Goal: Find specific page/section: Find specific page/section

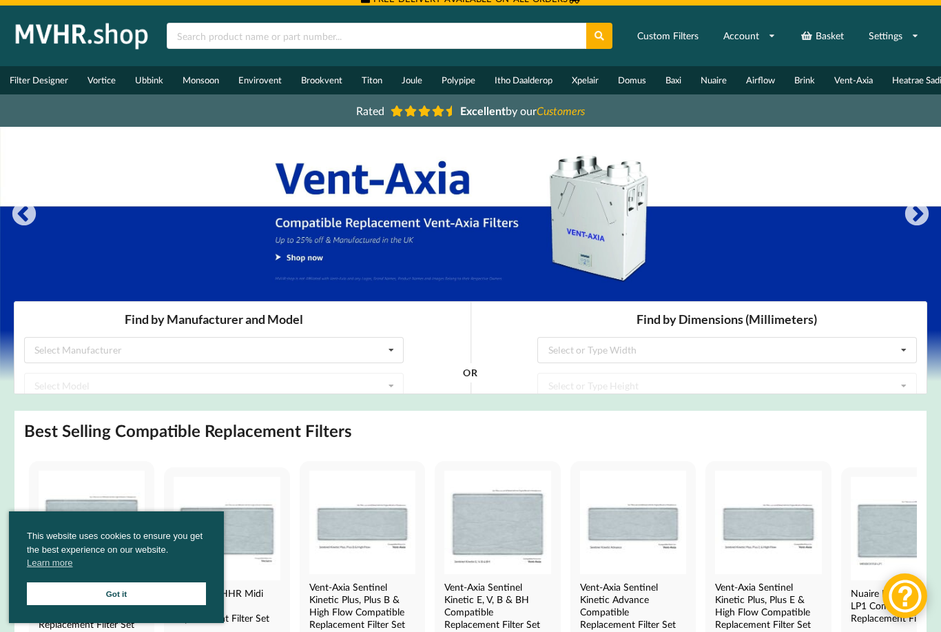
scroll to position [8, 0]
click at [184, 353] on div "Select Manufacturer Airflow Brink Brookvent Domus Envirovent Flakt Heatrae Sadi…" at bounding box center [214, 350] width 380 height 26
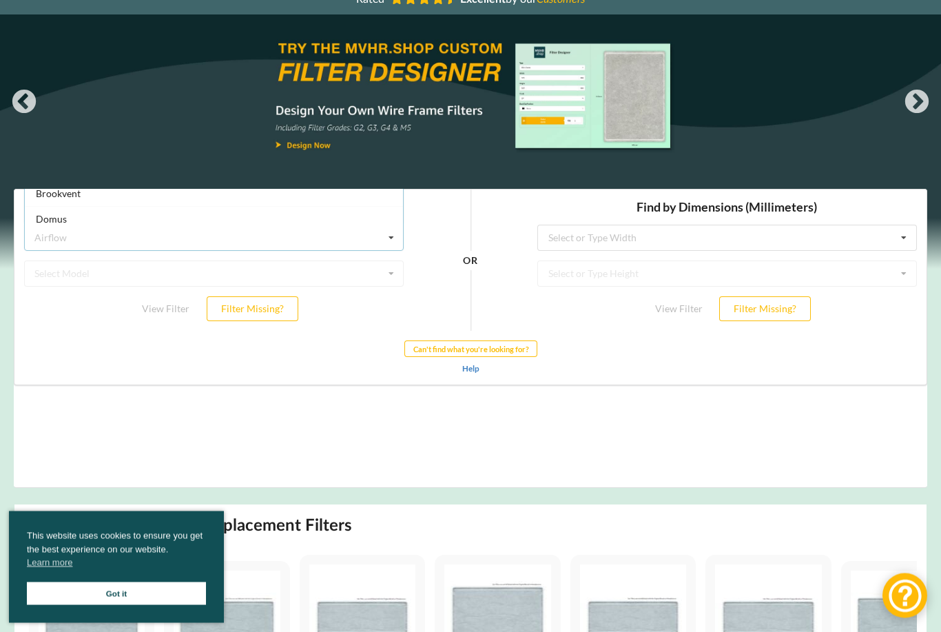
scroll to position [0, 0]
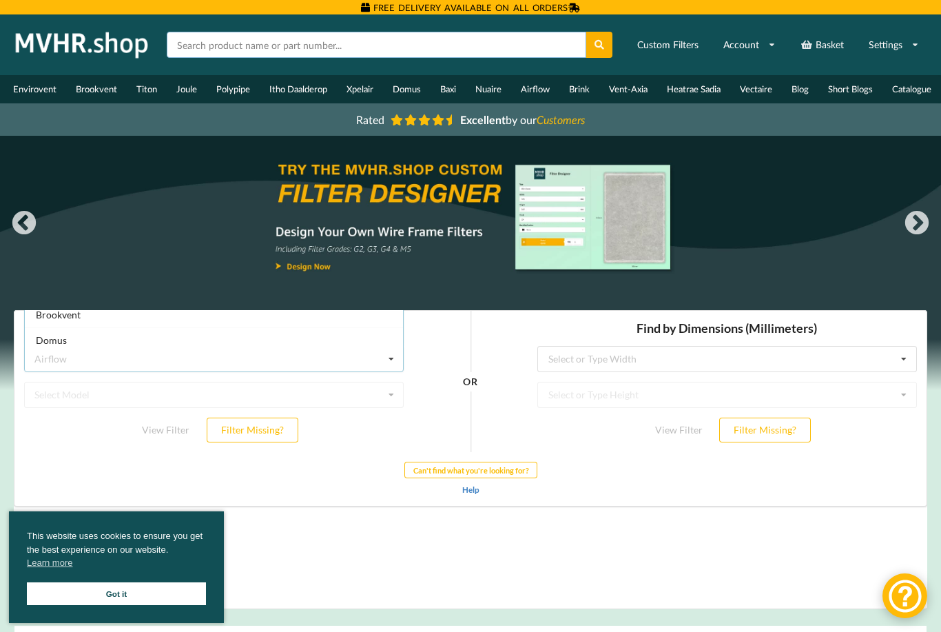
click at [337, 37] on input "text" at bounding box center [376, 45] width 419 height 26
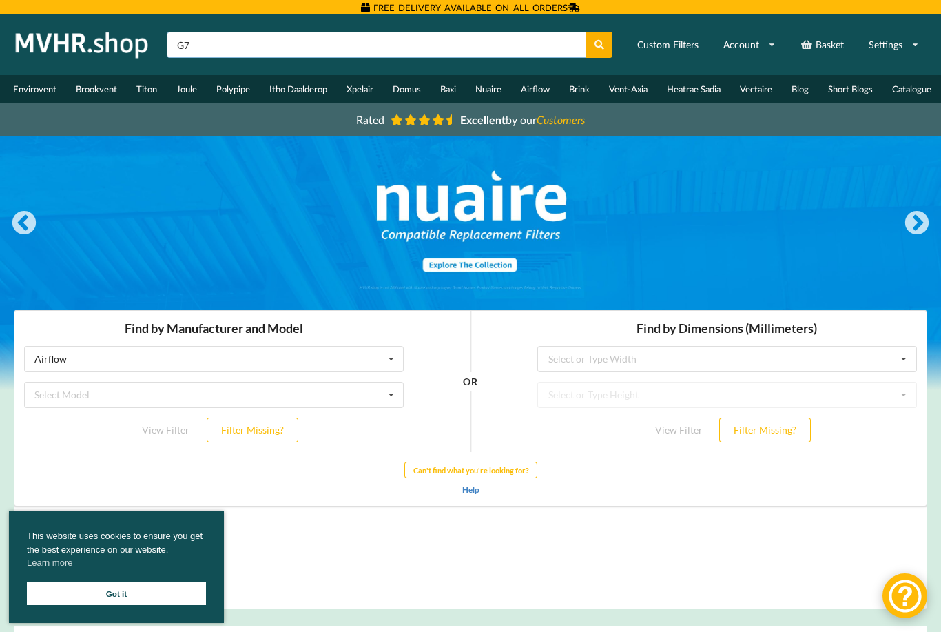
type input "G7"
click at [599, 45] on button at bounding box center [599, 45] width 27 height 26
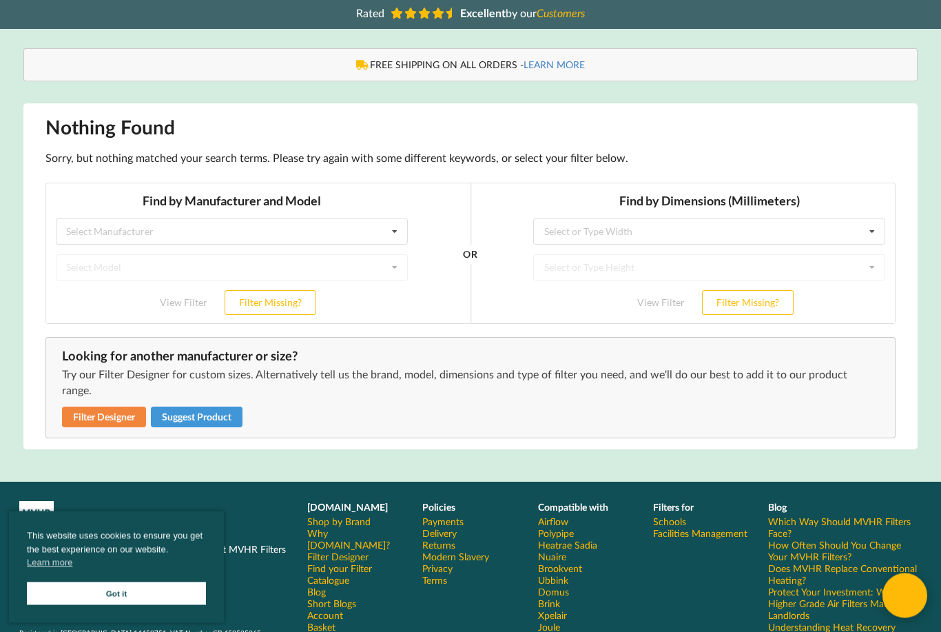
scroll to position [107, 0]
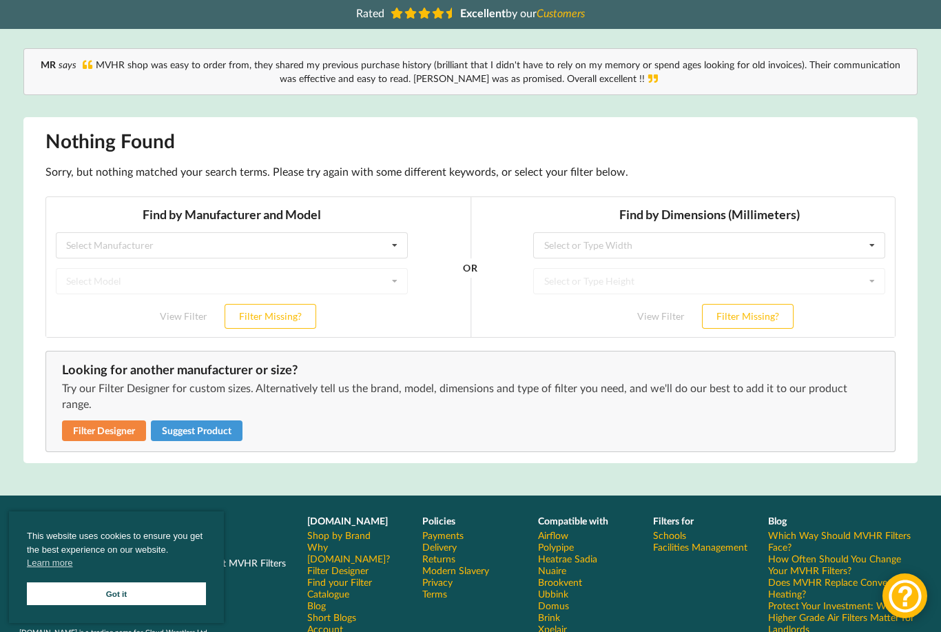
click at [572, 220] on h3 "Find by Dimensions (Millimeters)" at bounding box center [709, 215] width 352 height 16
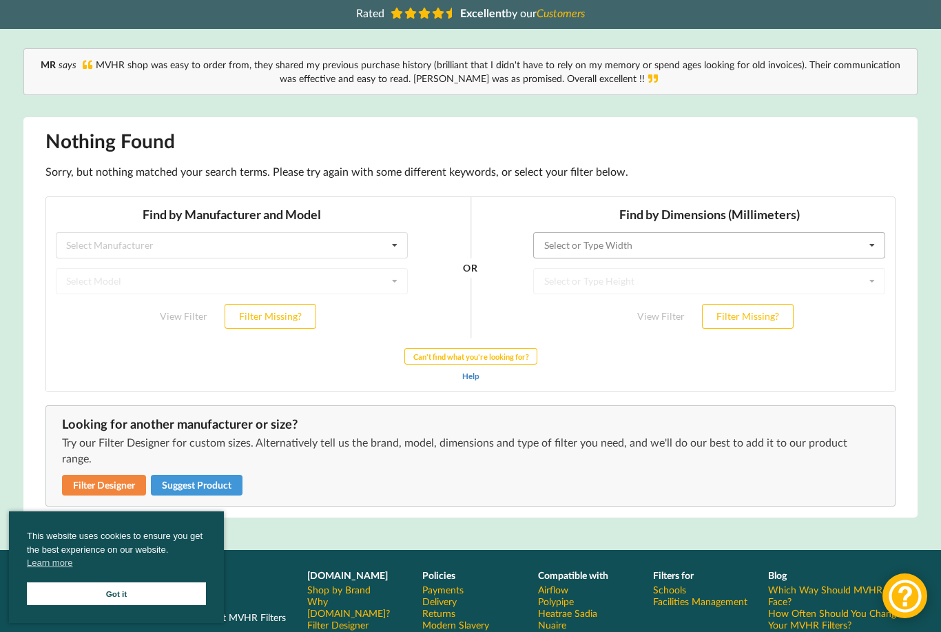
click at [578, 238] on input "text" at bounding box center [709, 245] width 351 height 25
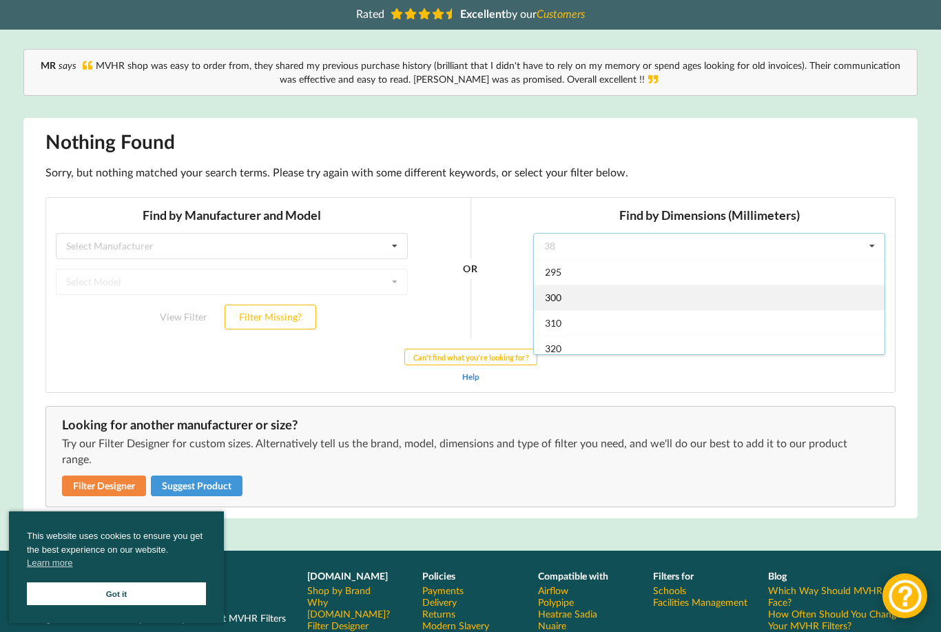
click at [607, 300] on div "300" at bounding box center [709, 296] width 351 height 25
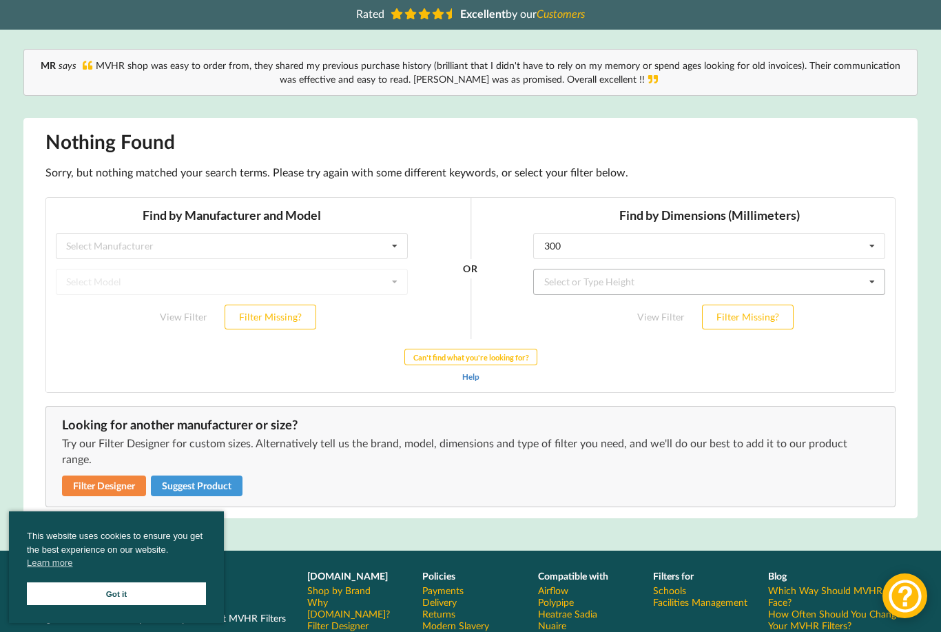
click at [621, 283] on div "Select or Type Height" at bounding box center [589, 282] width 90 height 10
click at [585, 249] on input "text" at bounding box center [709, 245] width 351 height 25
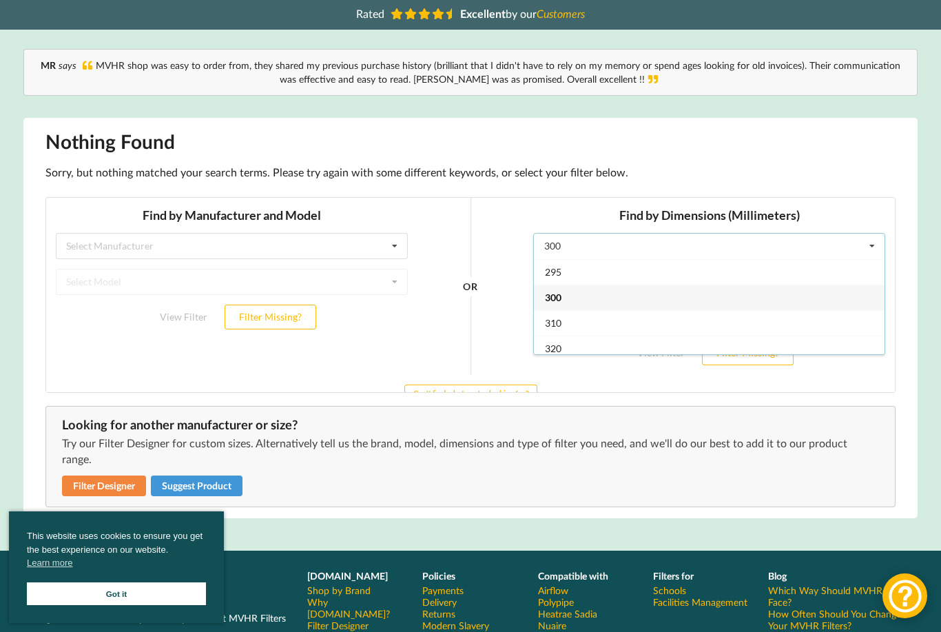
click at [375, 353] on div "Find by Manufacturer and Model Select Manufacturer Airflow Brink Brookvent Domu…" at bounding box center [231, 286] width 371 height 177
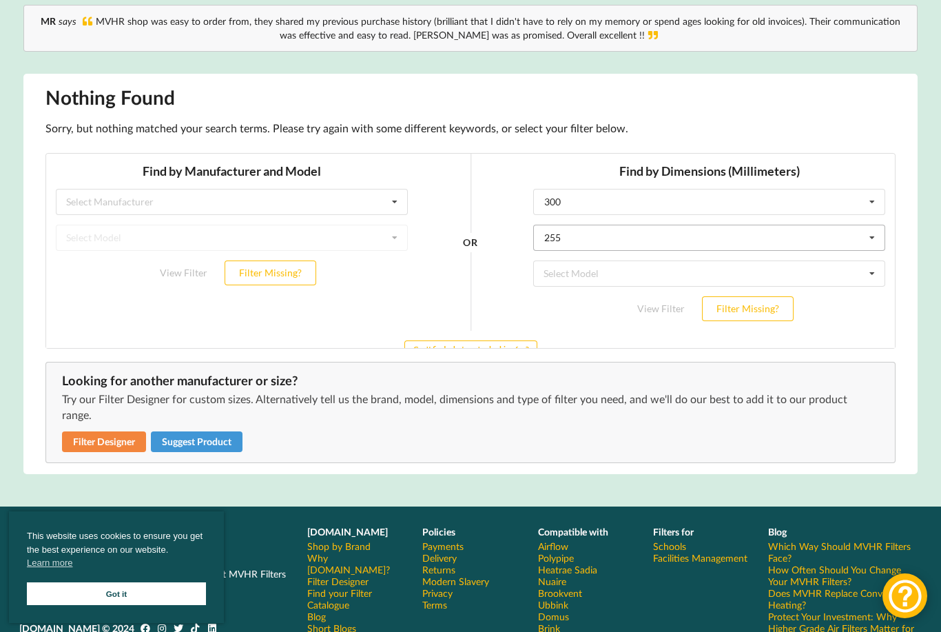
scroll to position [151, 0]
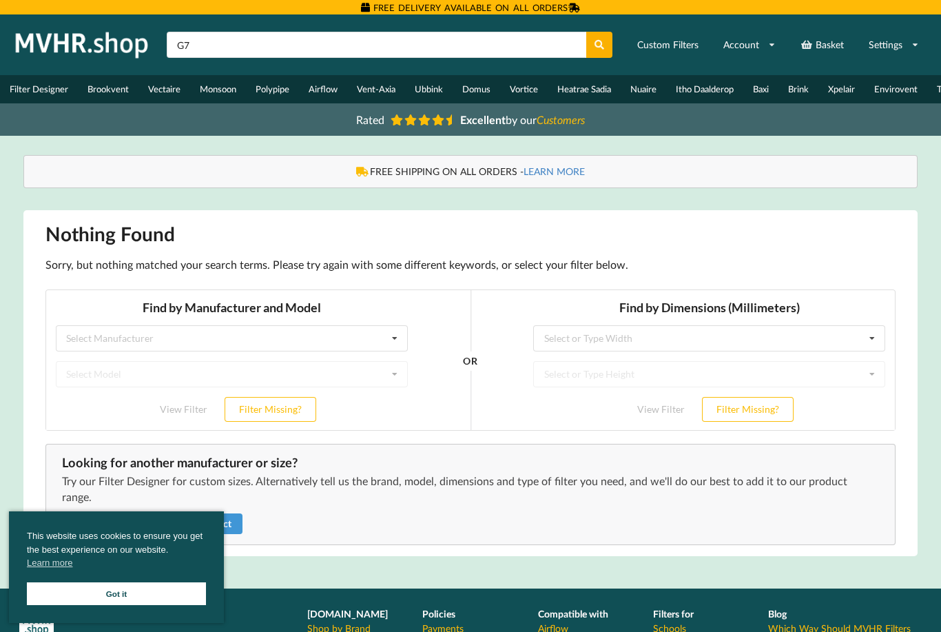
scroll to position [151, 0]
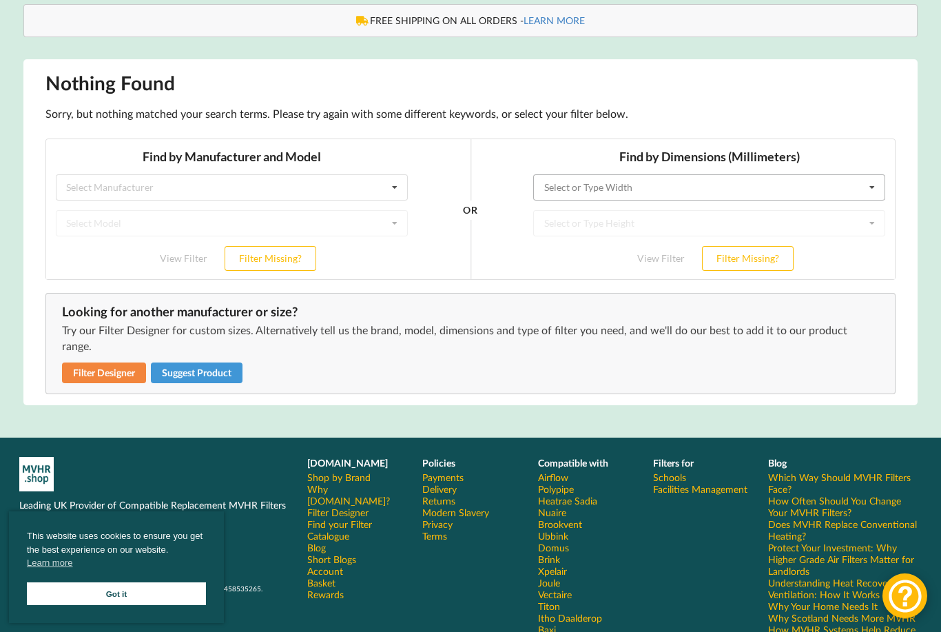
click at [623, 194] on input "text" at bounding box center [709, 187] width 351 height 25
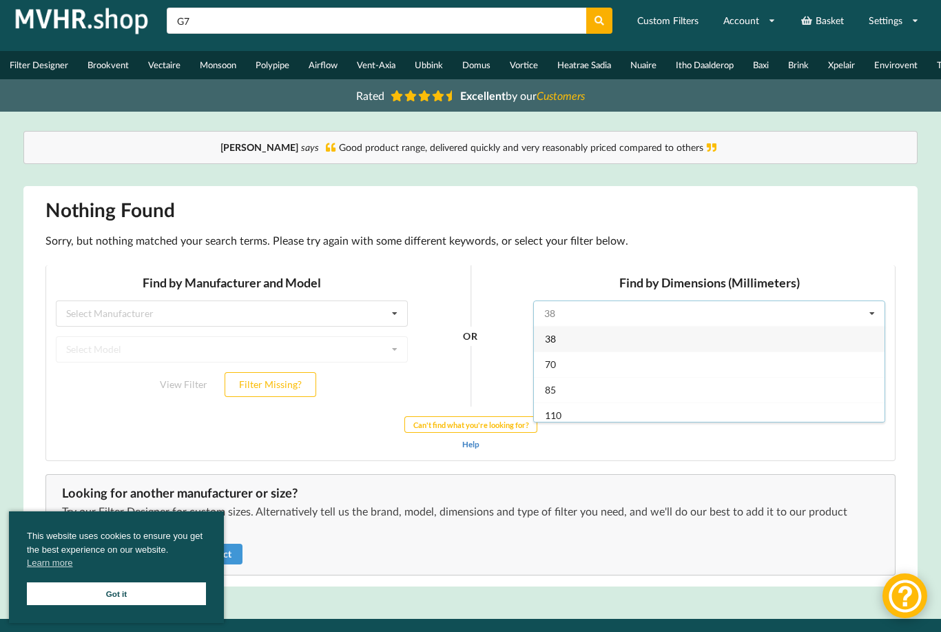
scroll to position [23, 0]
